Goal: Transaction & Acquisition: Register for event/course

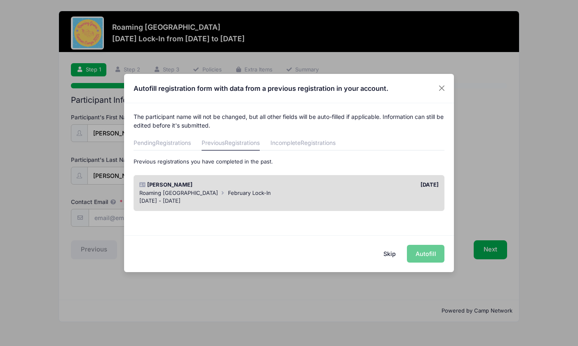
click at [259, 185] on div "Adah Smith" at bounding box center [212, 185] width 154 height 8
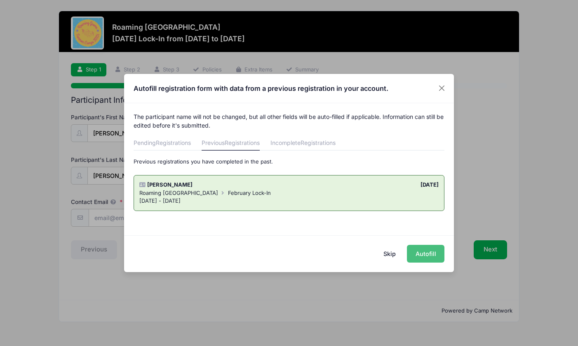
click at [421, 251] on button "Autofill" at bounding box center [426, 254] width 38 height 18
type input "hana.smith4@gmail.com"
type input "03/16/2013"
type input "10802 E 28th Pl"
type input "Denver"
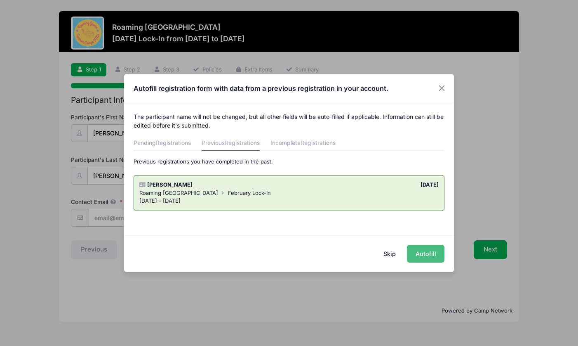
select select "CO"
type input "80238"
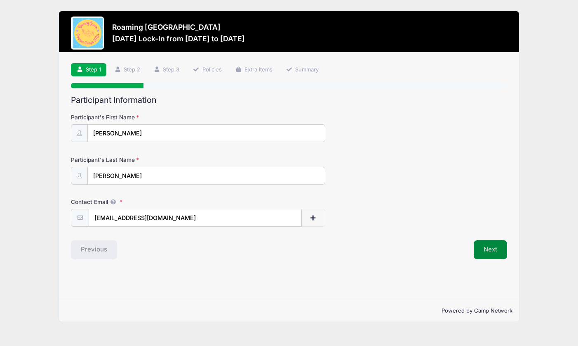
click at [488, 249] on button "Next" at bounding box center [490, 249] width 33 height 19
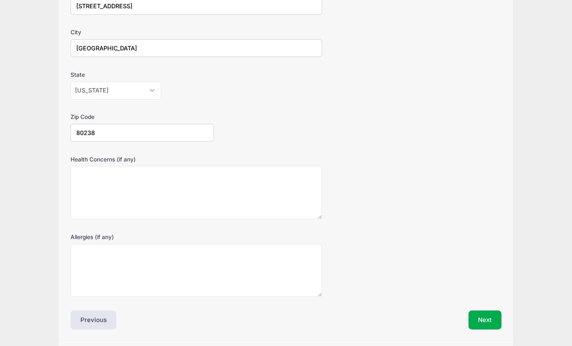
scroll to position [192, 0]
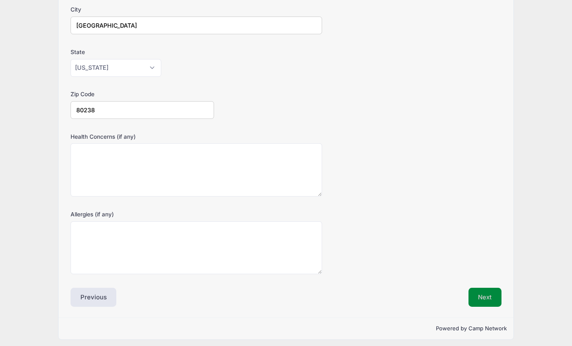
click at [489, 289] on button "Next" at bounding box center [484, 296] width 33 height 19
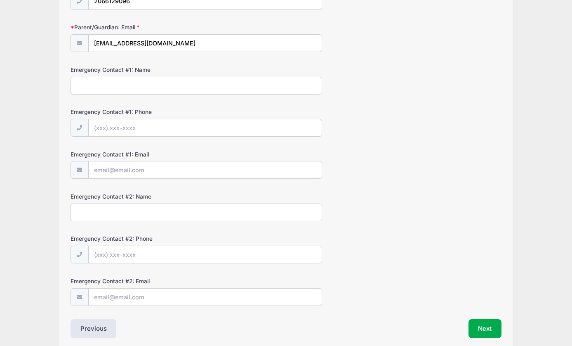
scroll to position [210, 0]
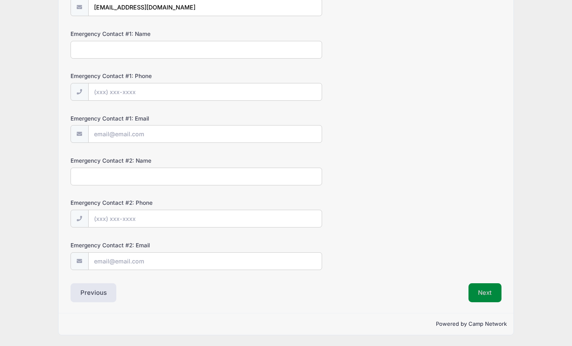
click at [472, 285] on button "Next" at bounding box center [484, 292] width 33 height 19
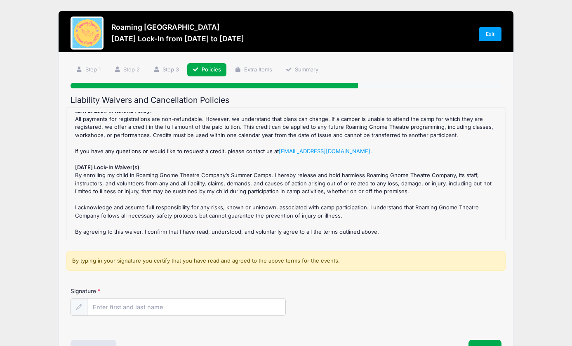
scroll to position [56, 0]
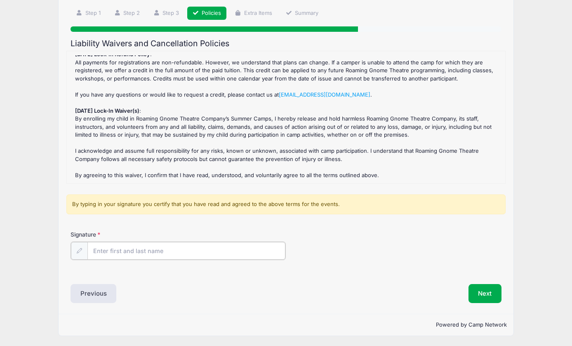
click at [169, 248] on input "Signature" at bounding box center [186, 251] width 198 height 18
type input "Hana Smith"
click at [478, 287] on button "Next" at bounding box center [484, 292] width 33 height 19
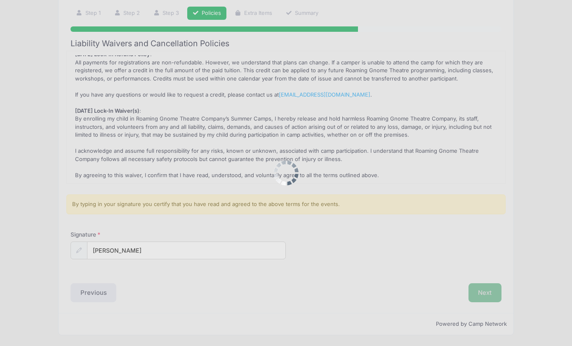
scroll to position [0, 0]
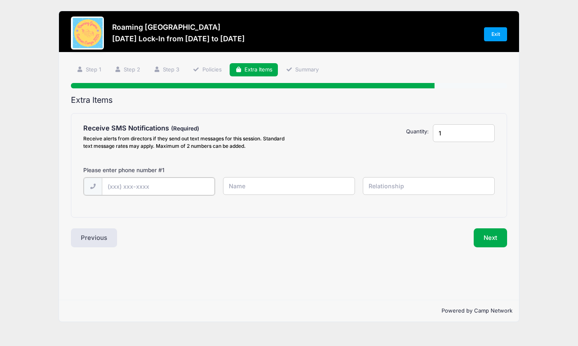
click at [183, 188] on input "text" at bounding box center [158, 186] width 113 height 18
click at [159, 190] on input "text" at bounding box center [158, 186] width 113 height 18
type input "(206) 612-9096"
type input "G"
type input "Hana"
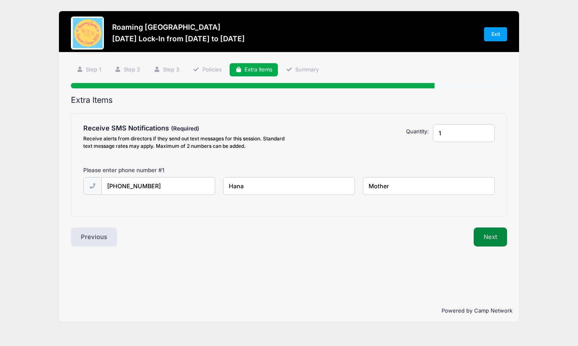
type input "Mother"
drag, startPoint x: 500, startPoint y: 238, endPoint x: 471, endPoint y: 317, distance: 84.4
click at [500, 238] on button "Next" at bounding box center [490, 236] width 33 height 19
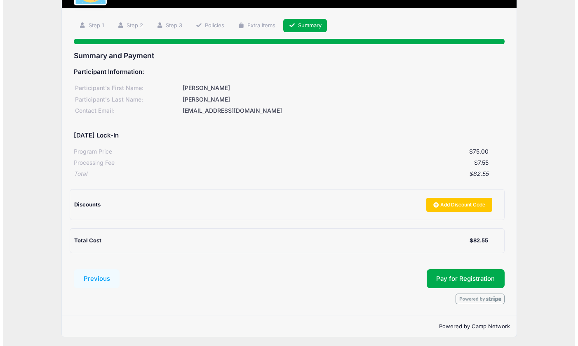
scroll to position [46, 0]
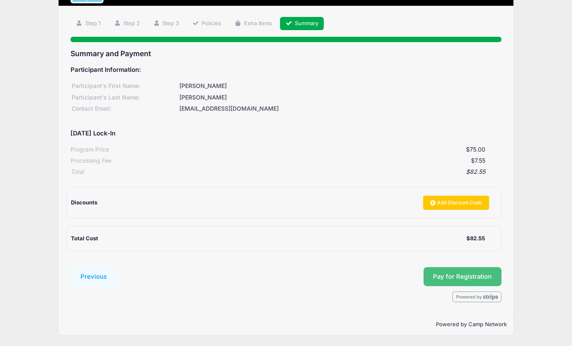
click at [490, 271] on button "Pay for Registration" at bounding box center [463, 276] width 78 height 19
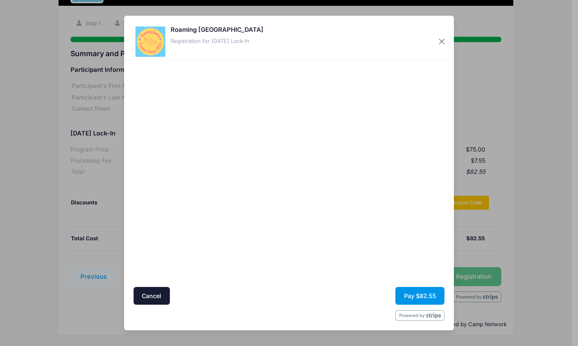
click at [422, 296] on button "Pay $82.55" at bounding box center [419, 296] width 49 height 18
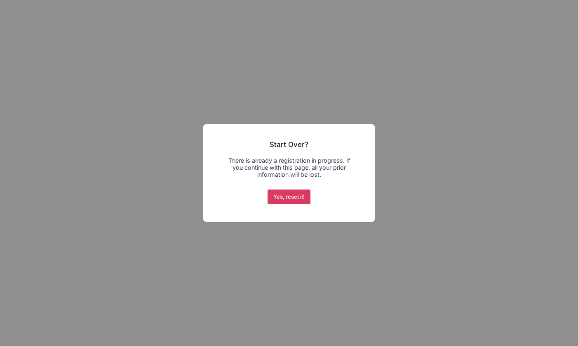
click at [295, 196] on button "Yes, reset it!" at bounding box center [289, 196] width 43 height 15
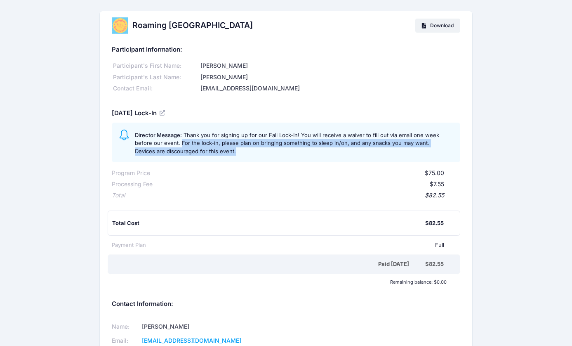
drag, startPoint x: 234, startPoint y: 152, endPoint x: 181, endPoint y: 139, distance: 54.2
click at [181, 139] on span "Thank you for signing up for our Fall Lock-In! You will receive a waiver to fil…" at bounding box center [287, 143] width 304 height 23
copy span "For the lock-in, please plan on bringing something to sleep in/on, and any snac…"
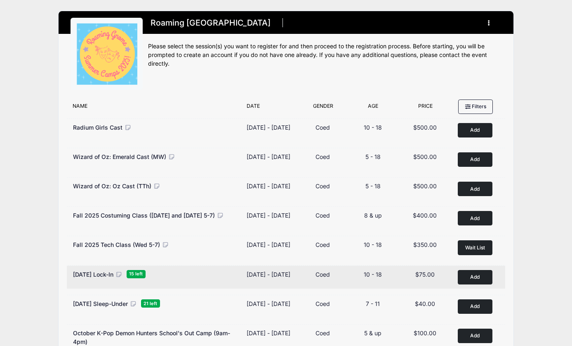
click at [122, 277] on icon at bounding box center [118, 274] width 7 height 6
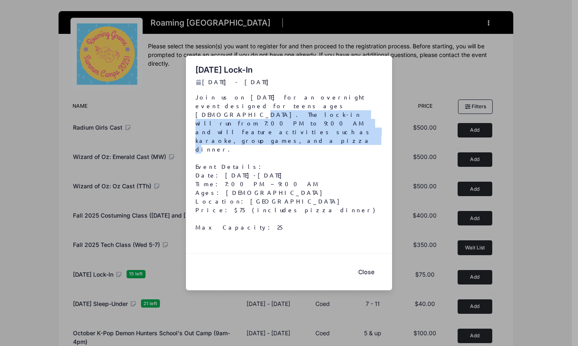
drag, startPoint x: 227, startPoint y: 122, endPoint x: 374, endPoint y: 133, distance: 147.6
click at [374, 133] on p "Join us on [DATE] for an overnight event designed for teens ages [DEMOGRAPHIC_D…" at bounding box center [289, 162] width 188 height 139
copy p "The lock-in will run from 7:00 PM to 9:00 AM and will feature activities such a…"
